Goal: Transaction & Acquisition: Purchase product/service

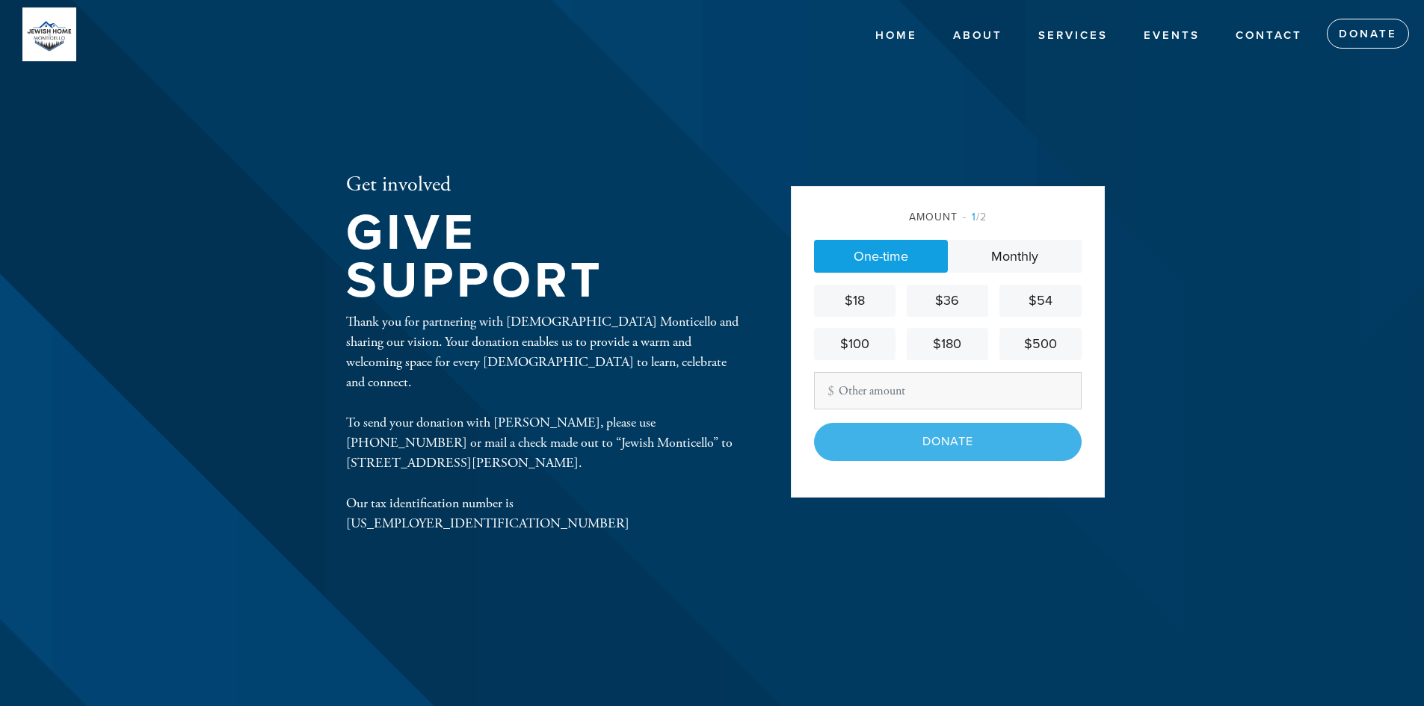
click at [984, 217] on span "1 /2" at bounding box center [975, 217] width 24 height 13
click at [974, 215] on span "1" at bounding box center [974, 217] width 4 height 13
click at [976, 215] on span "1 /2" at bounding box center [975, 217] width 24 height 13
click at [983, 215] on span "1 /2" at bounding box center [975, 217] width 24 height 13
click at [969, 215] on span "1 /2" at bounding box center [975, 217] width 24 height 13
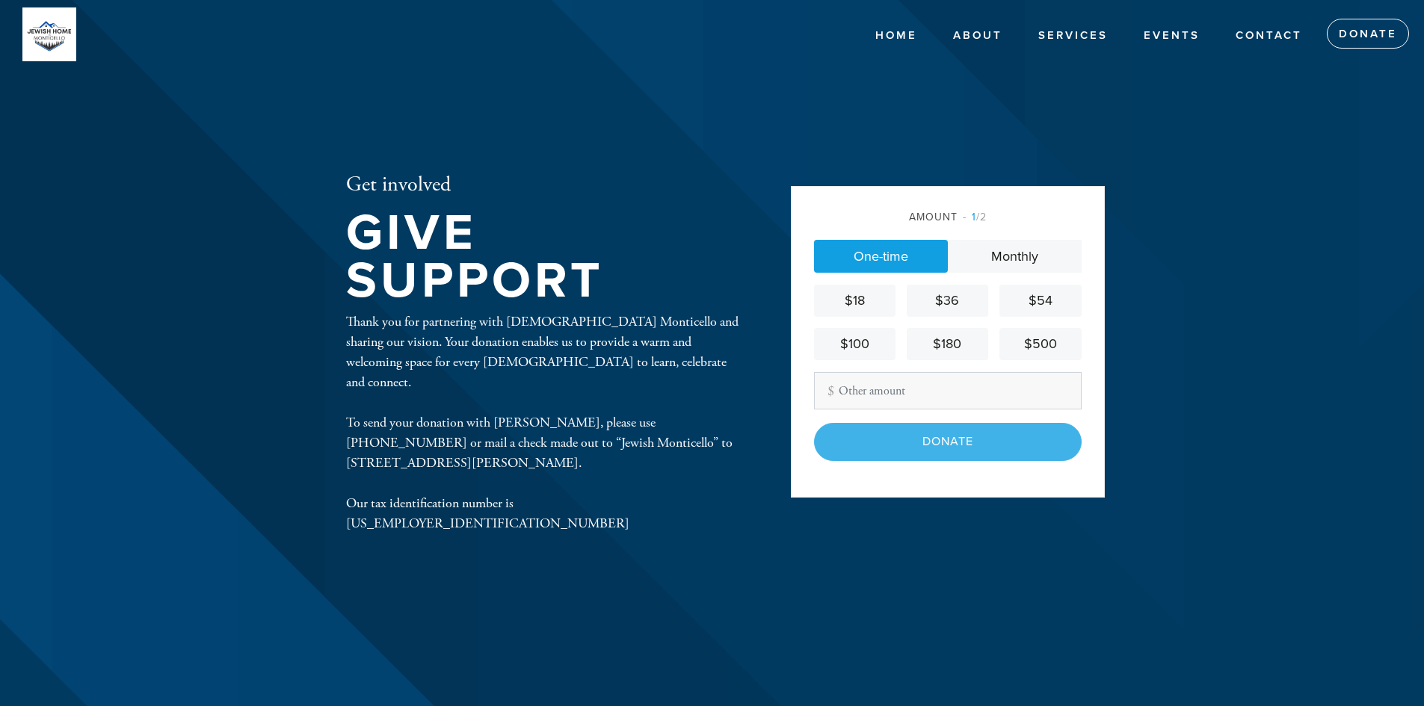
click at [987, 214] on div "Amount 1 /2" at bounding box center [948, 217] width 268 height 16
click at [1011, 257] on link "Monthly" at bounding box center [1015, 256] width 134 height 33
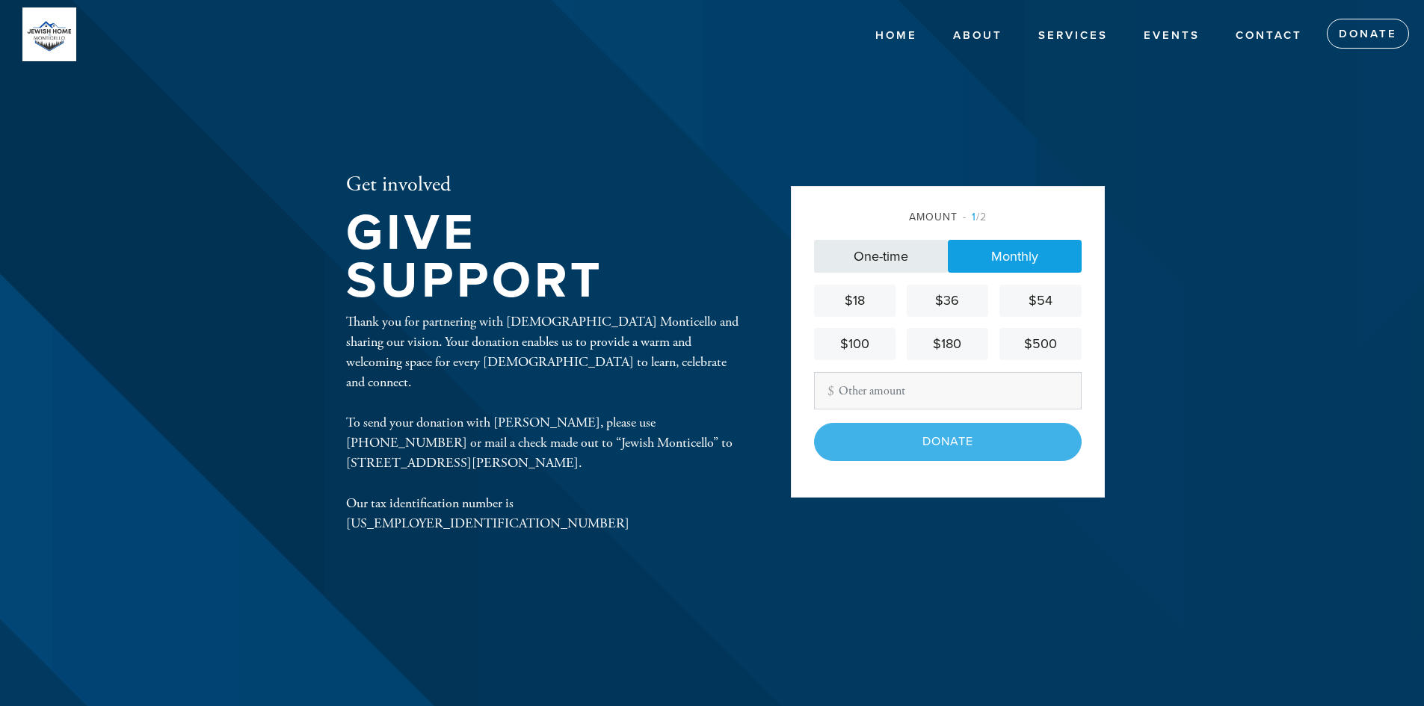
click at [891, 253] on link "One-time" at bounding box center [881, 256] width 134 height 33
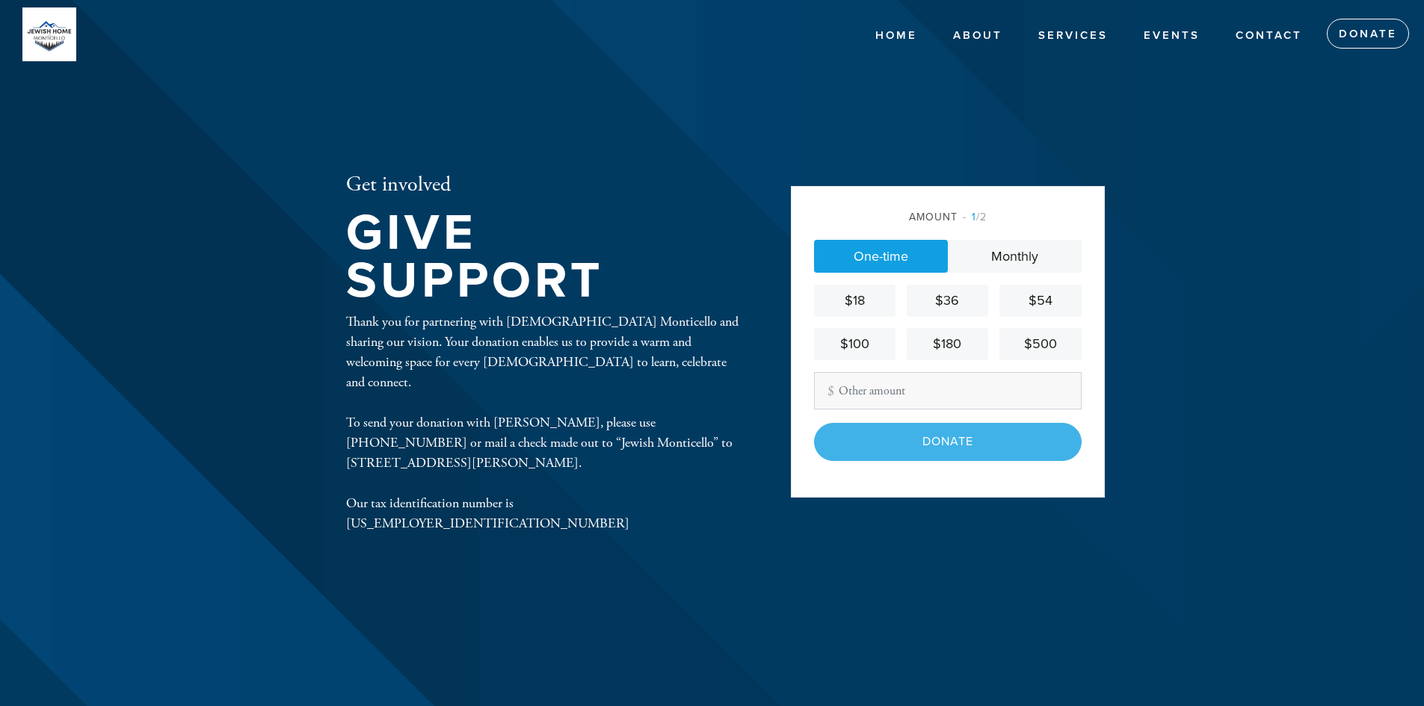
click at [998, 235] on div "Amount 1 /2 One-time Monthly $18 $36 $54 $100 $180 $500 Other Amount Contributi…" at bounding box center [948, 334] width 268 height 251
click at [1007, 252] on link "Monthly" at bounding box center [1015, 256] width 134 height 33
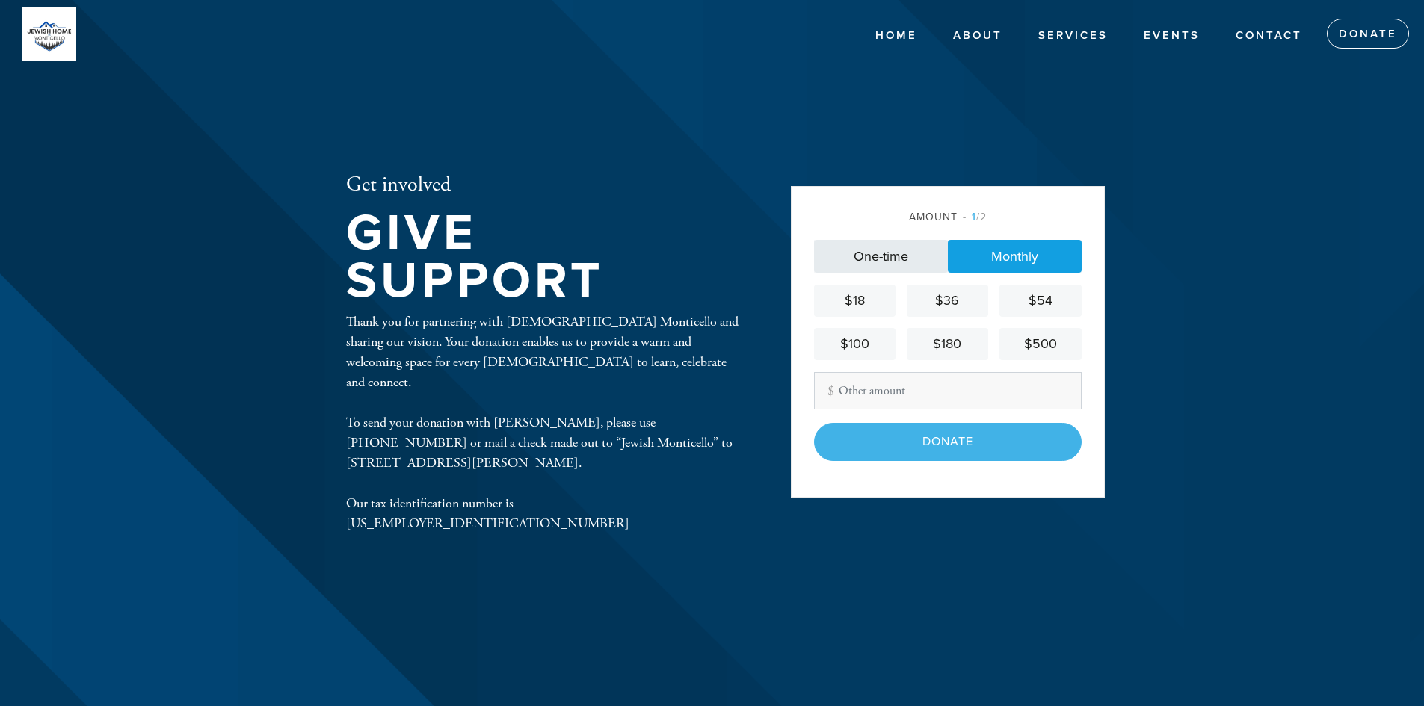
click at [883, 255] on link "One-time" at bounding box center [881, 256] width 134 height 33
